Goal: Information Seeking & Learning: Check status

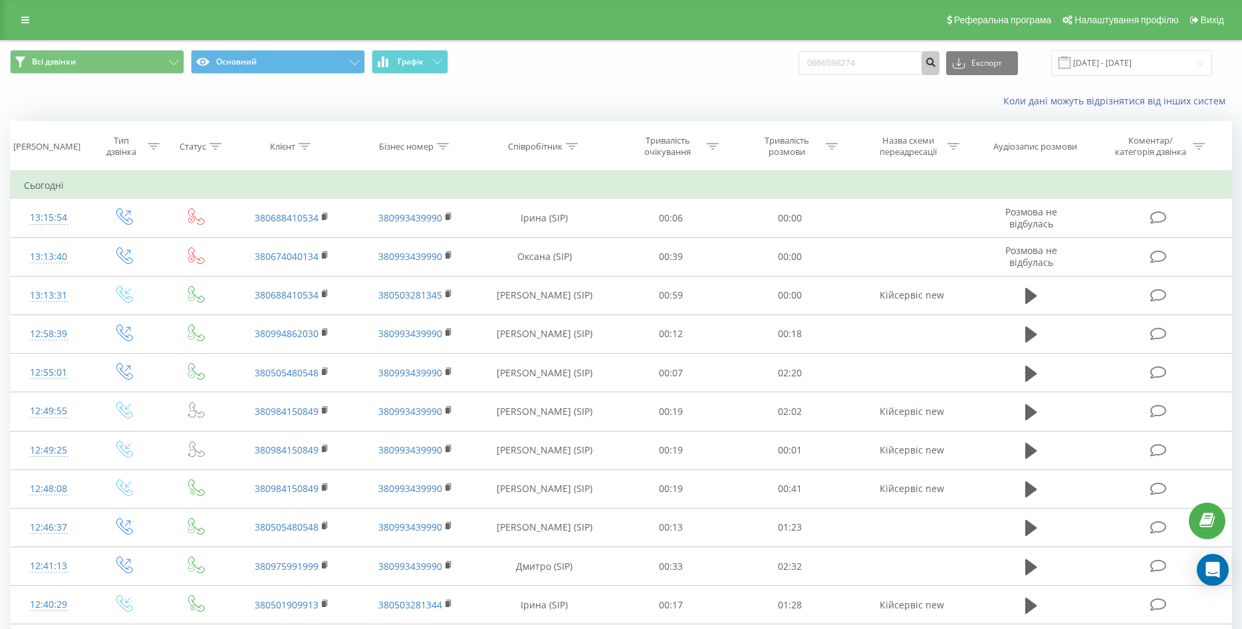
type input "0666598274"
click at [936, 64] on icon "submit" at bounding box center [930, 61] width 11 height 8
